Goal: Find specific page/section: Find specific page/section

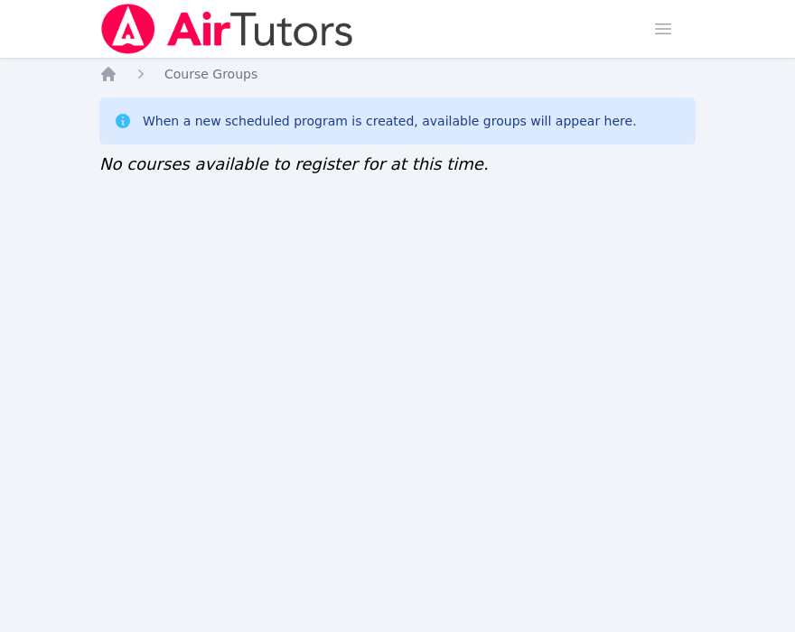
click at [112, 348] on div "Home Sessions Study Groups Students Messages Open user menu Sokha Lee Open main…" at bounding box center [397, 316] width 795 height 632
click at [94, 605] on div "Home Sessions Study Groups Students Messages Open user menu [PERSON_NAME] Open …" at bounding box center [397, 316] width 795 height 632
click at [702, 358] on div "Home Sessions Study Groups Students Messages Open user menu Sokha Lee Open main…" at bounding box center [397, 316] width 795 height 632
click at [92, 351] on div "Home Sessions Study Groups Students Messages Open user menu Sokha Lee Open main…" at bounding box center [397, 316] width 795 height 632
click at [82, 336] on div "Home Sessions Study Groups Students Messages Open user menu Sokha Lee Open main…" at bounding box center [397, 316] width 795 height 632
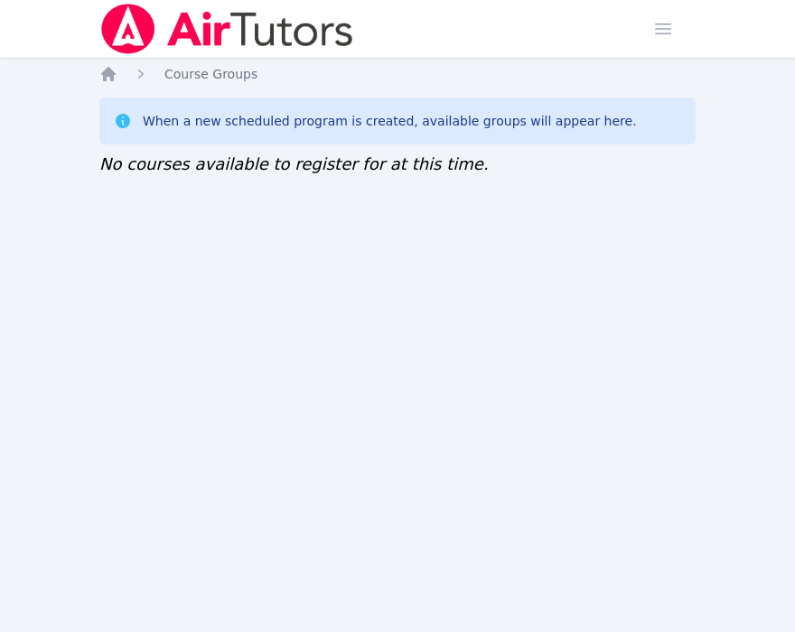
click at [118, 437] on div "Home Sessions Study Groups Students Messages Open user menu [PERSON_NAME] Open …" at bounding box center [397, 316] width 795 height 632
click at [61, 328] on div "Home Sessions Study Groups Students Messages Open user menu Sokha Lee Open main…" at bounding box center [397, 316] width 795 height 632
